Goal: Contribute content: Share content

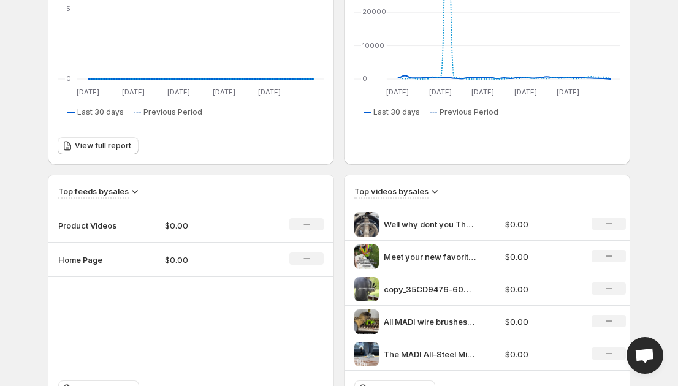
scroll to position [259, 0]
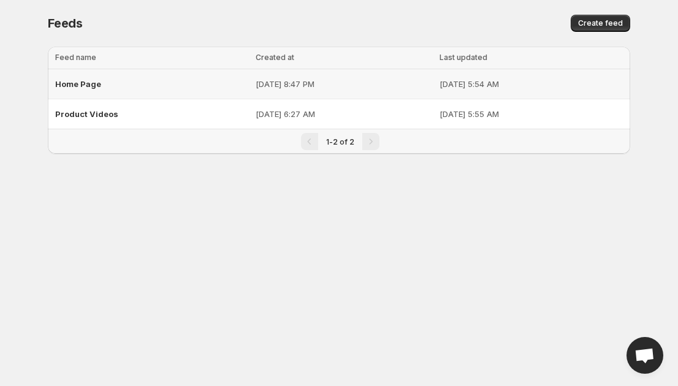
click at [127, 86] on div "Home Page" at bounding box center [151, 84] width 193 height 22
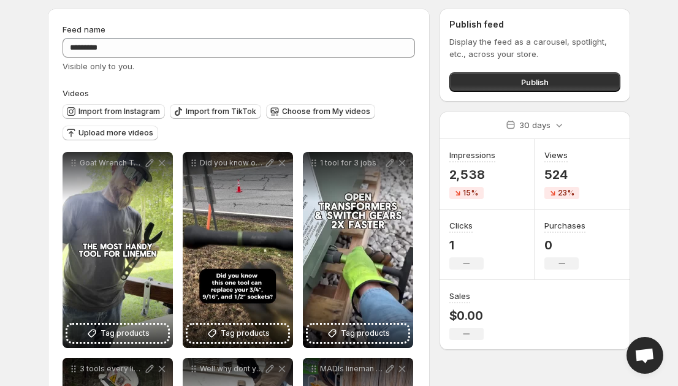
scroll to position [63, 0]
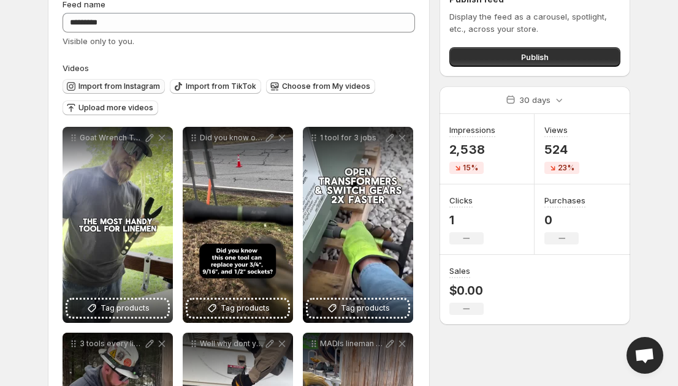
click at [108, 82] on span "Import from Instagram" at bounding box center [119, 87] width 82 height 10
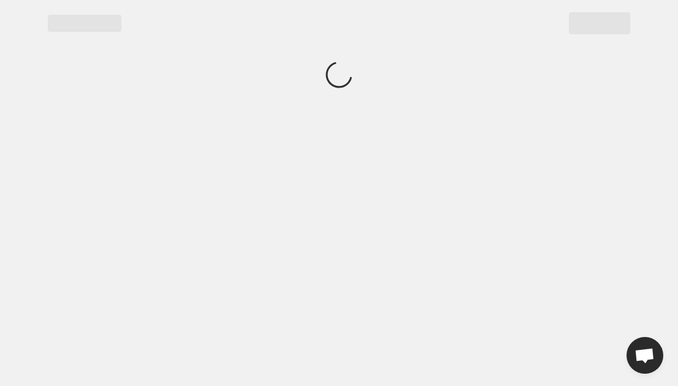
scroll to position [0, 0]
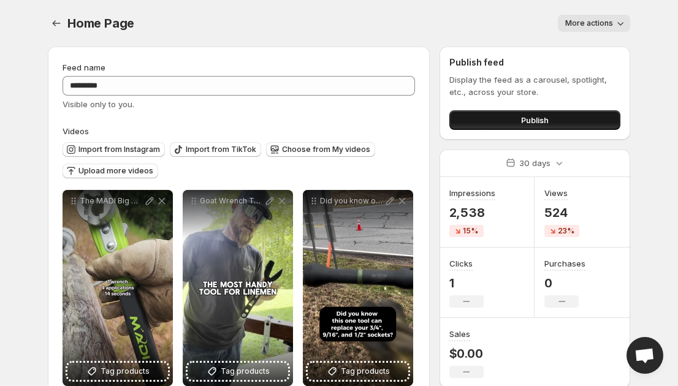
click at [485, 117] on button "Publish" at bounding box center [534, 120] width 171 height 20
